Goal: Information Seeking & Learning: Learn about a topic

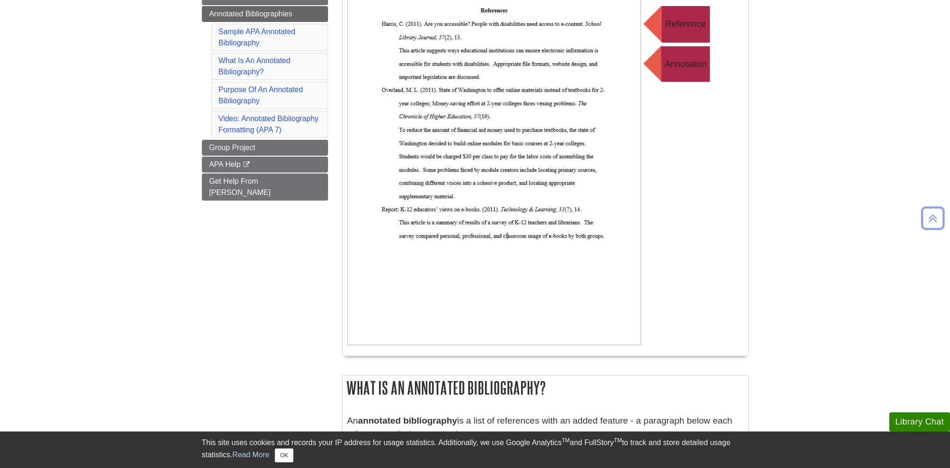
scroll to position [140, 0]
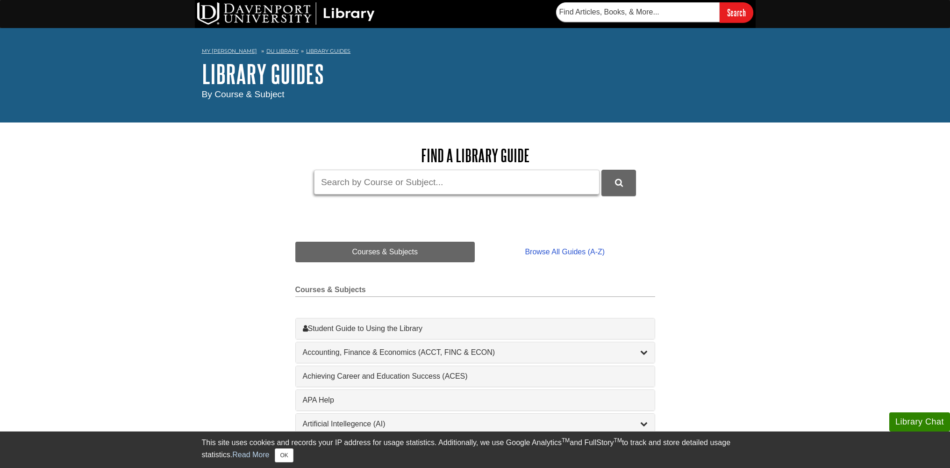
click at [439, 183] on input "Guide Search Terms" at bounding box center [457, 182] width 286 height 25
type input "challenges organizations face when adopting AI, cloud computing, IoT"
click at [601, 170] on button "DU Library Guides Search" at bounding box center [618, 183] width 35 height 26
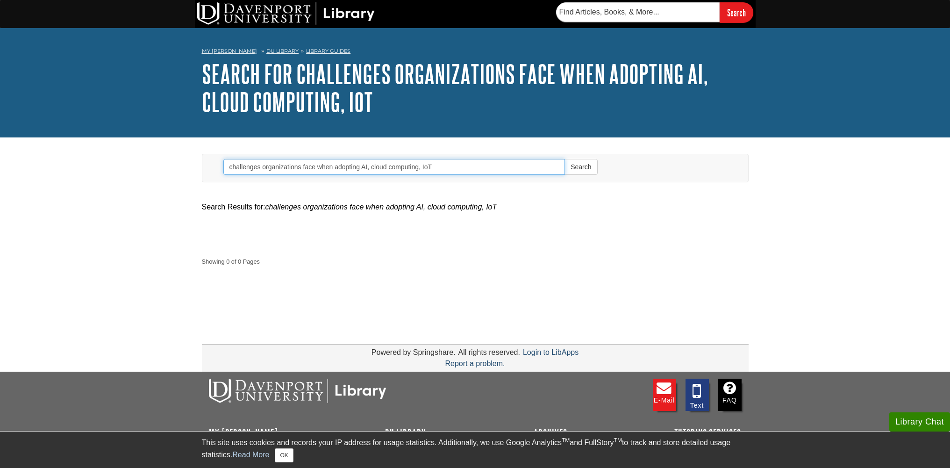
drag, startPoint x: 367, startPoint y: 165, endPoint x: 500, endPoint y: 176, distance: 133.6
click at [500, 180] on form "Search challenges organizations face when adopting AI, cloud computing, IoT Sea…" at bounding box center [410, 168] width 388 height 28
click at [565, 159] on button "Search" at bounding box center [581, 167] width 33 height 16
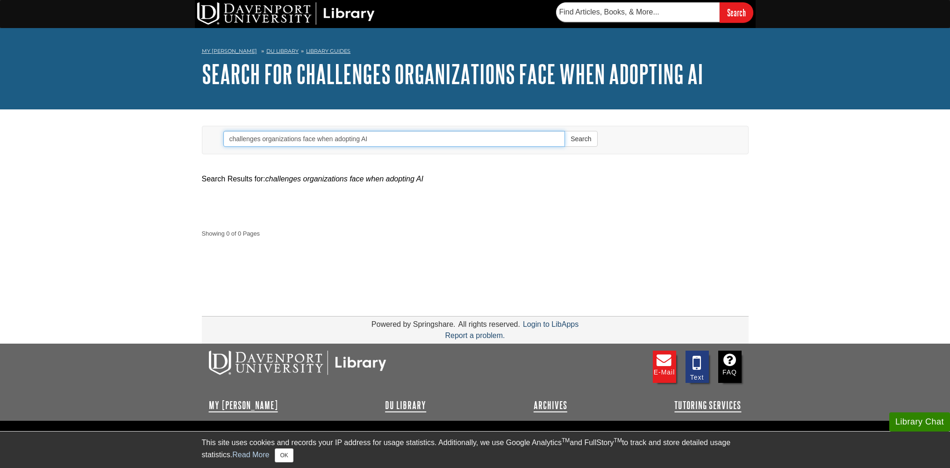
click at [482, 138] on input "challenges organizations face when adopting AI" at bounding box center [394, 139] width 342 height 16
click at [565, 131] on button "Search" at bounding box center [581, 139] width 33 height 16
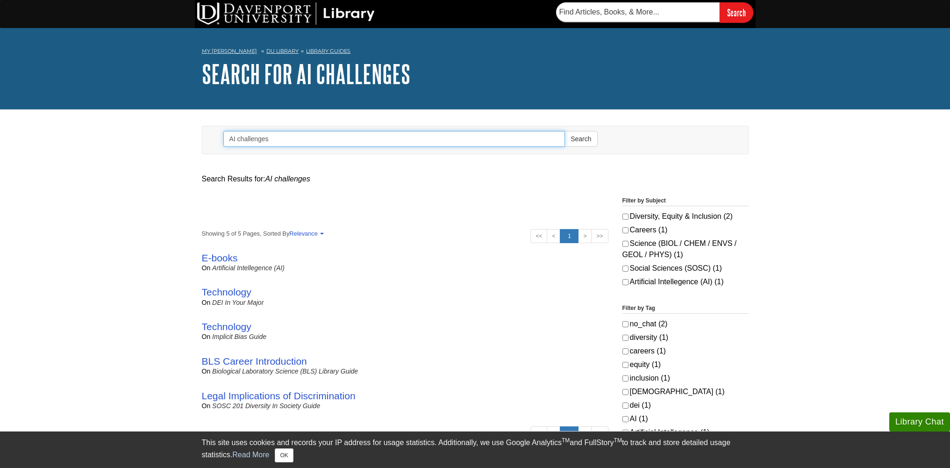
click at [265, 141] on input "AI challenges" at bounding box center [394, 139] width 342 height 16
click at [565, 131] on button "Search" at bounding box center [581, 139] width 33 height 16
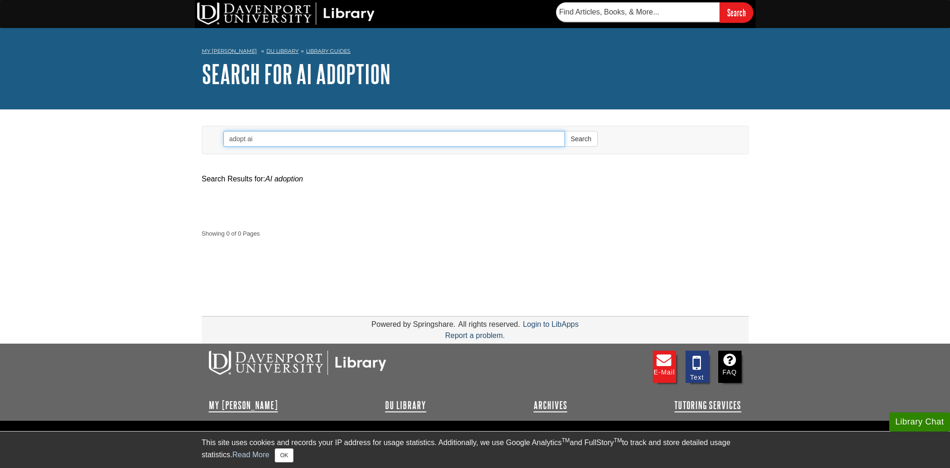
click at [565, 131] on button "Search" at bounding box center [581, 139] width 33 height 16
type input "a"
click at [565, 131] on button "Search" at bounding box center [581, 139] width 33 height 16
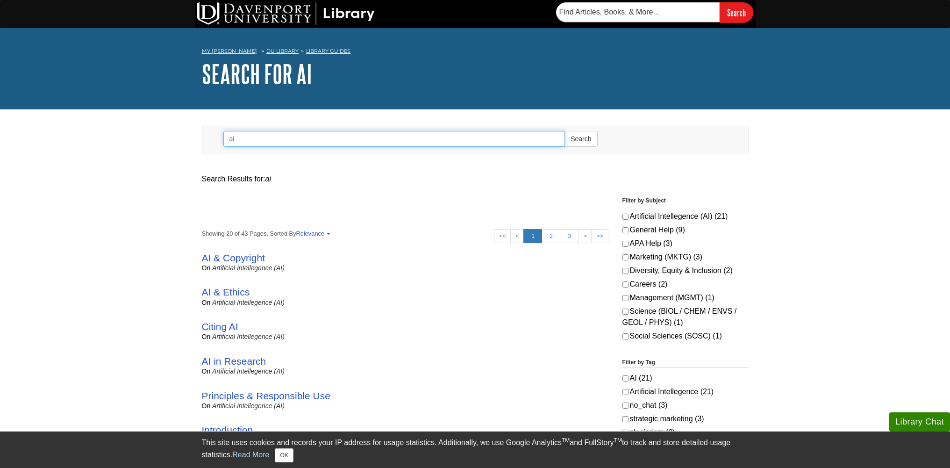
click at [251, 136] on input "ai" at bounding box center [394, 139] width 342 height 16
click at [565, 131] on button "Search" at bounding box center [581, 139] width 33 height 16
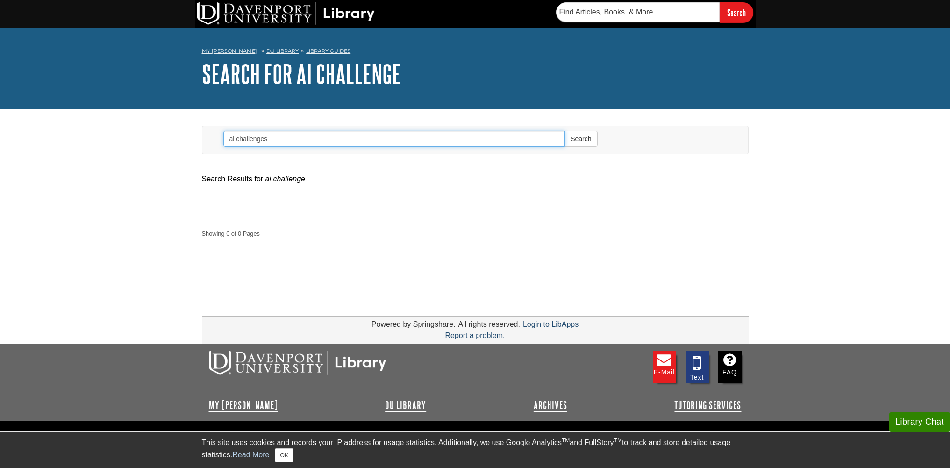
type input "ai challenges"
click at [565, 131] on button "Search" at bounding box center [581, 139] width 33 height 16
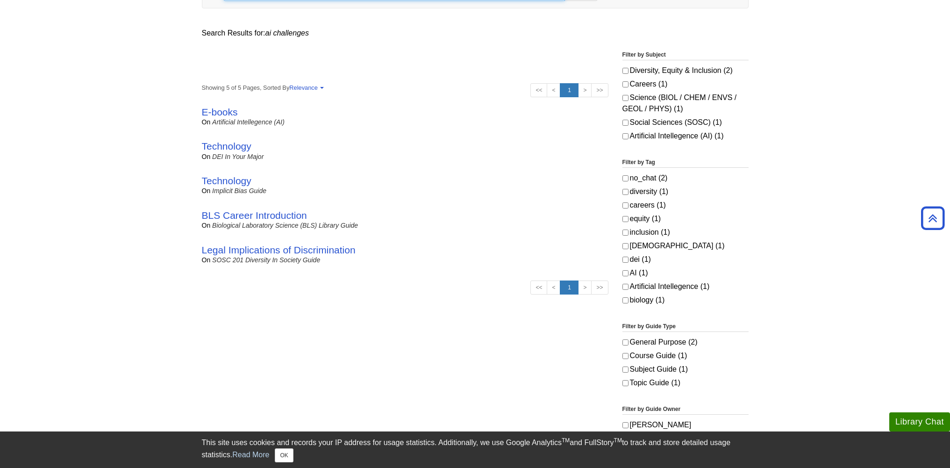
scroll to position [140, 0]
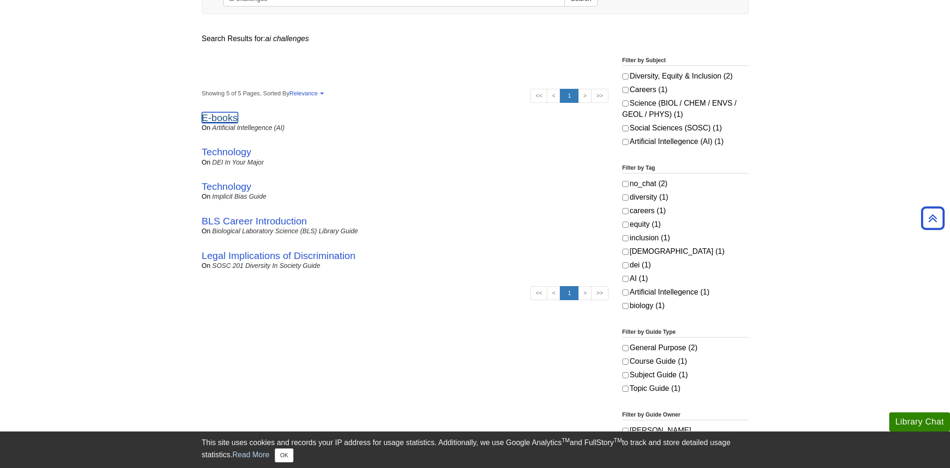
click at [225, 119] on link "E-books" at bounding box center [220, 117] width 36 height 11
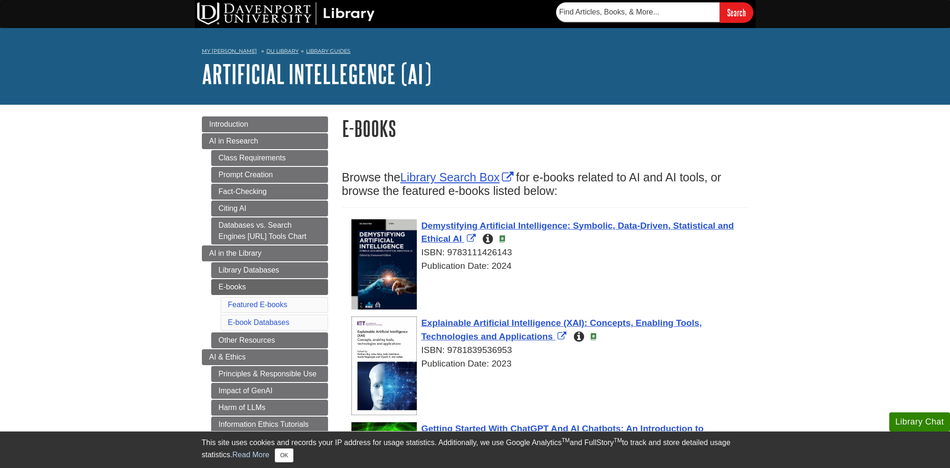
click at [604, 15] on input "text" at bounding box center [638, 12] width 164 height 20
type input "artificial"
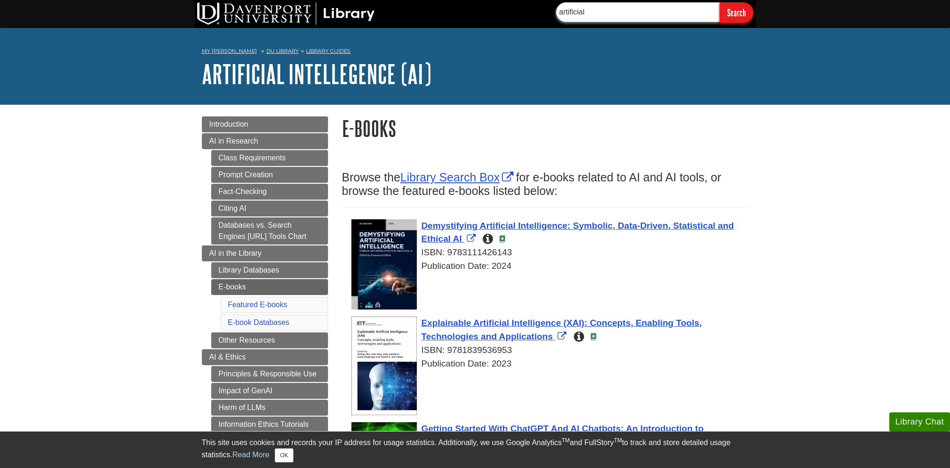
click at [720, 2] on input "Search" at bounding box center [737, 12] width 34 height 20
